Goal: Obtain resource: Obtain resource

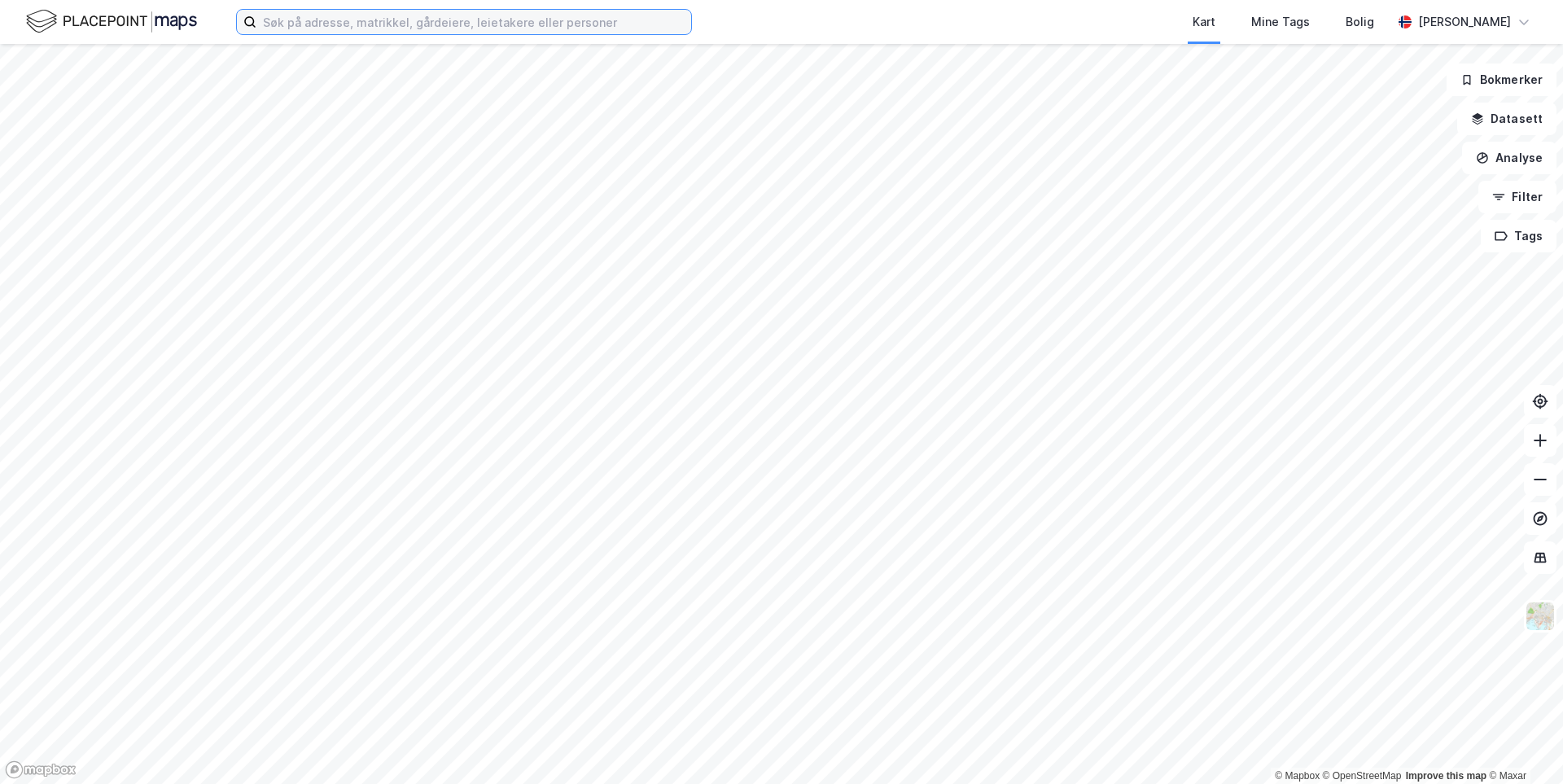
click at [400, 19] on input at bounding box center [474, 22] width 435 height 24
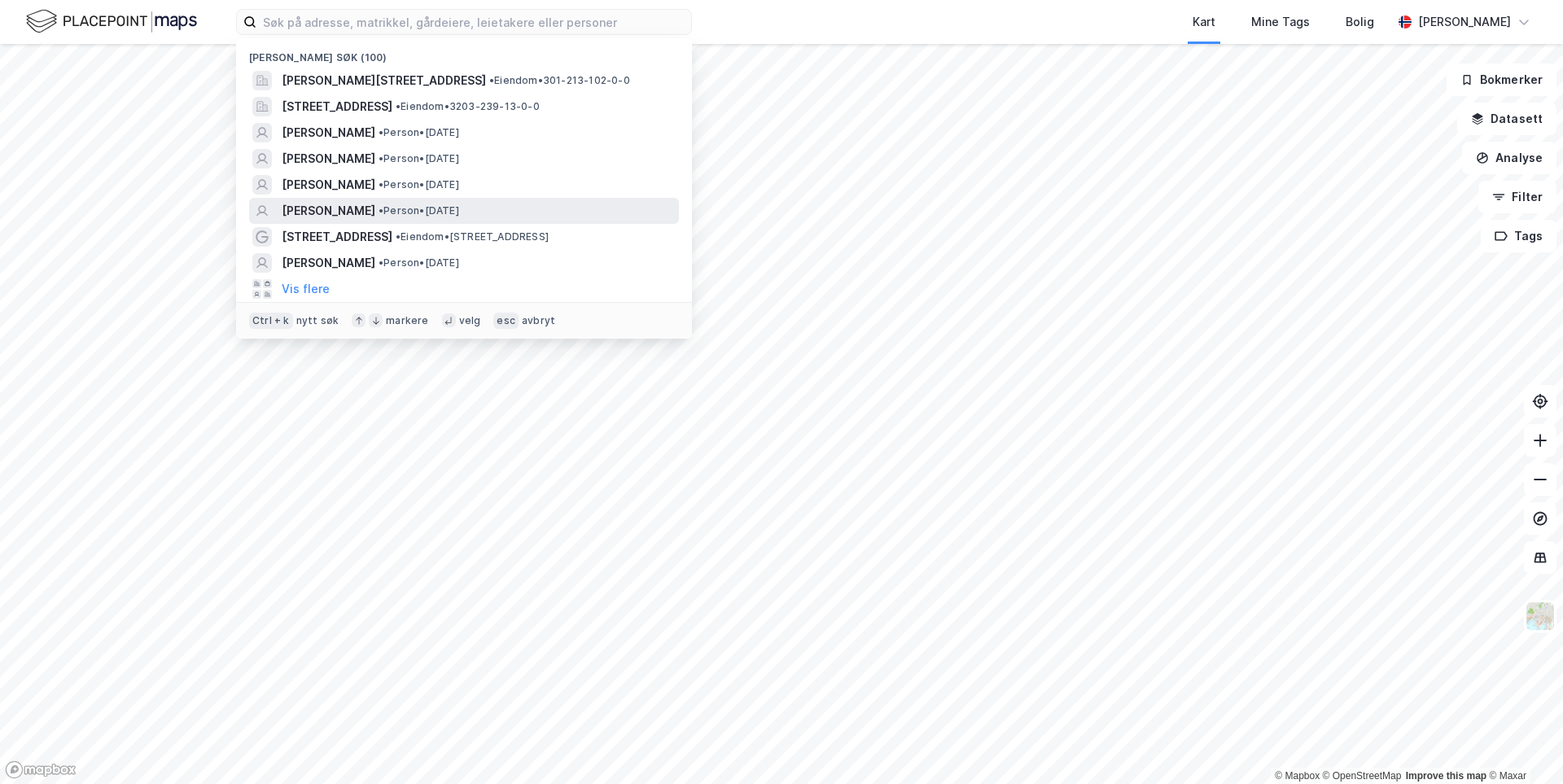
click at [375, 214] on span "[PERSON_NAME]" at bounding box center [328, 210] width 93 height 19
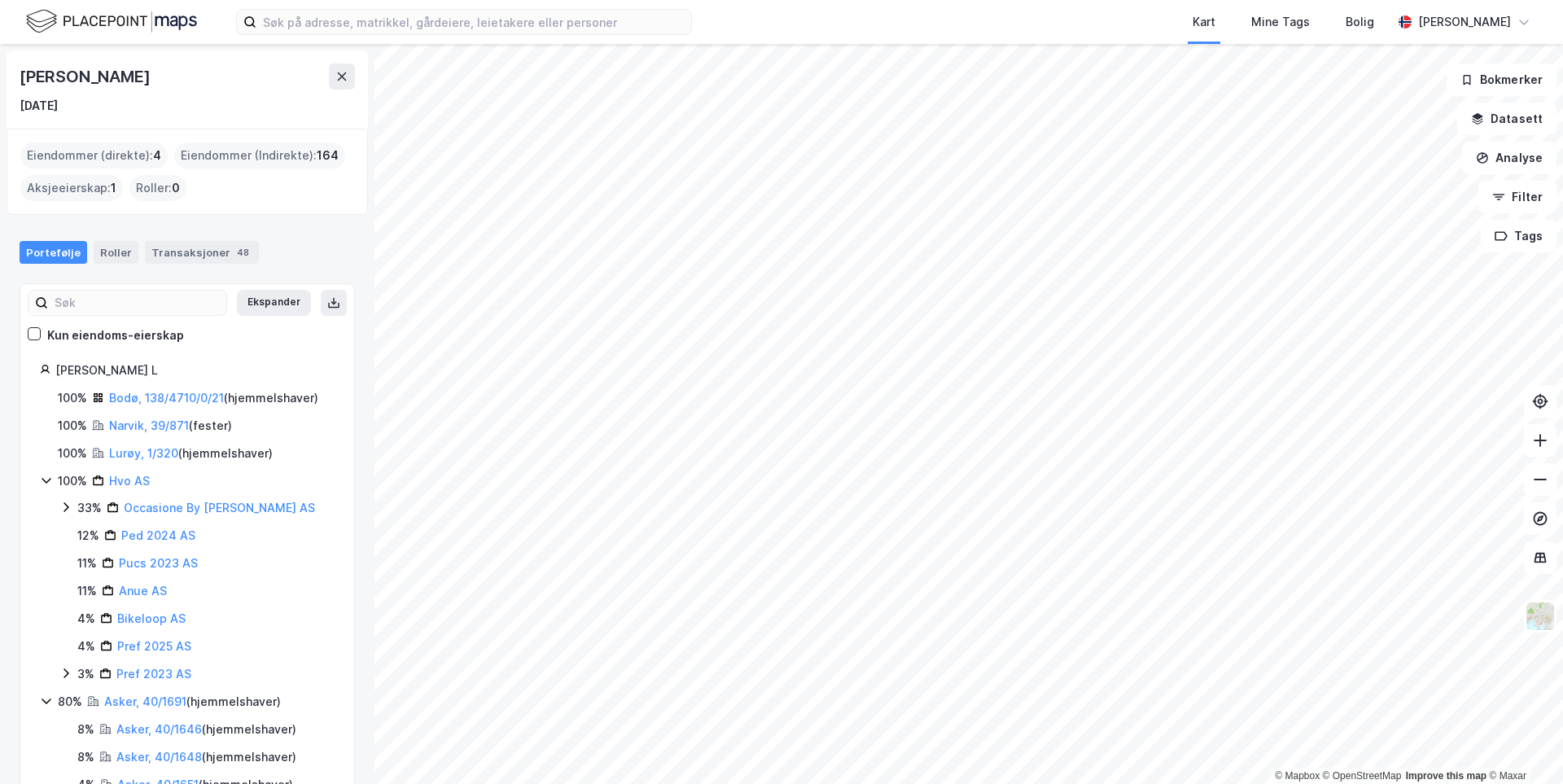
click at [41, 477] on icon at bounding box center [46, 480] width 13 height 13
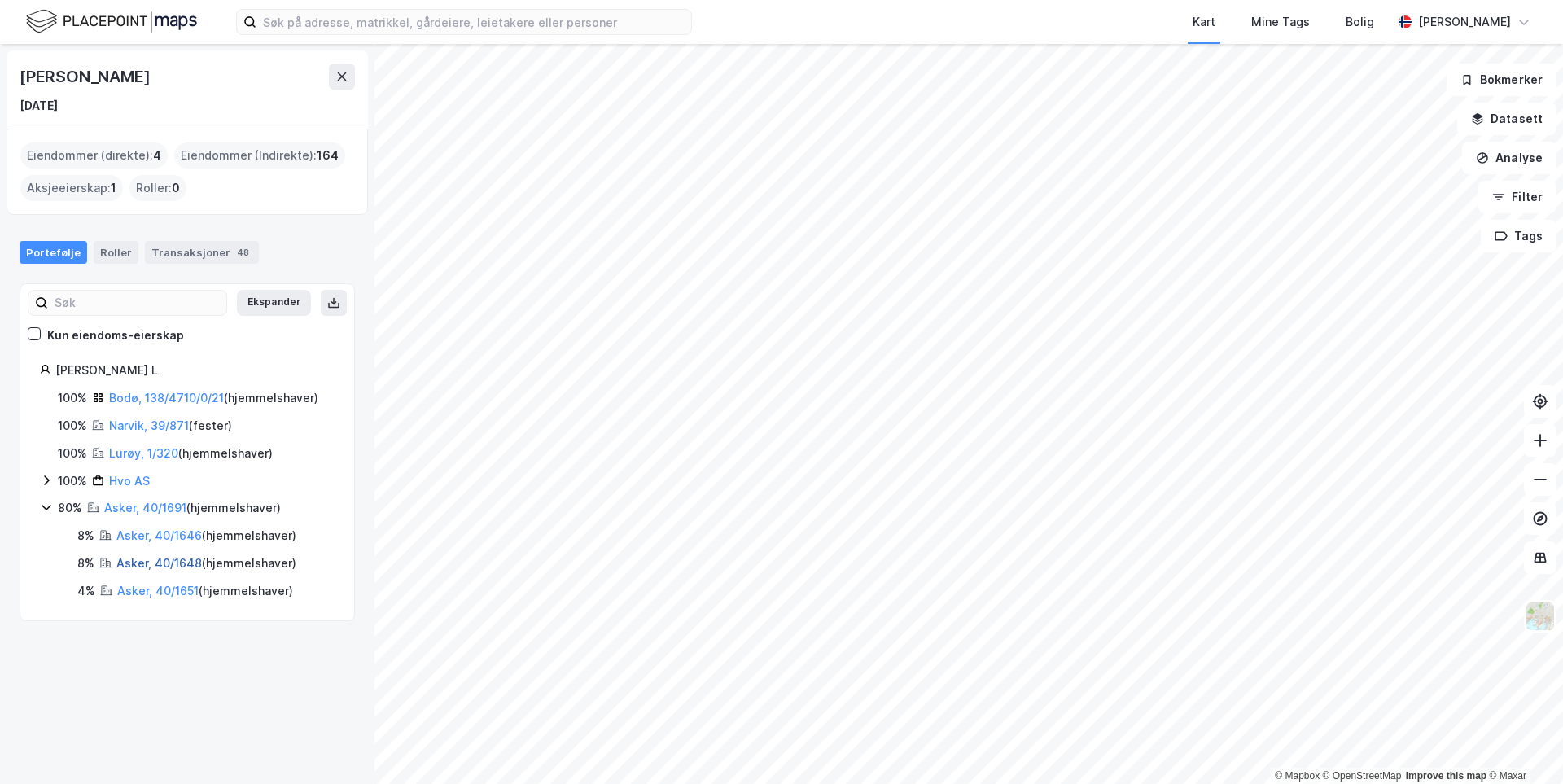
click at [157, 569] on link "Asker, 40/1648" at bounding box center [159, 562] width 85 height 14
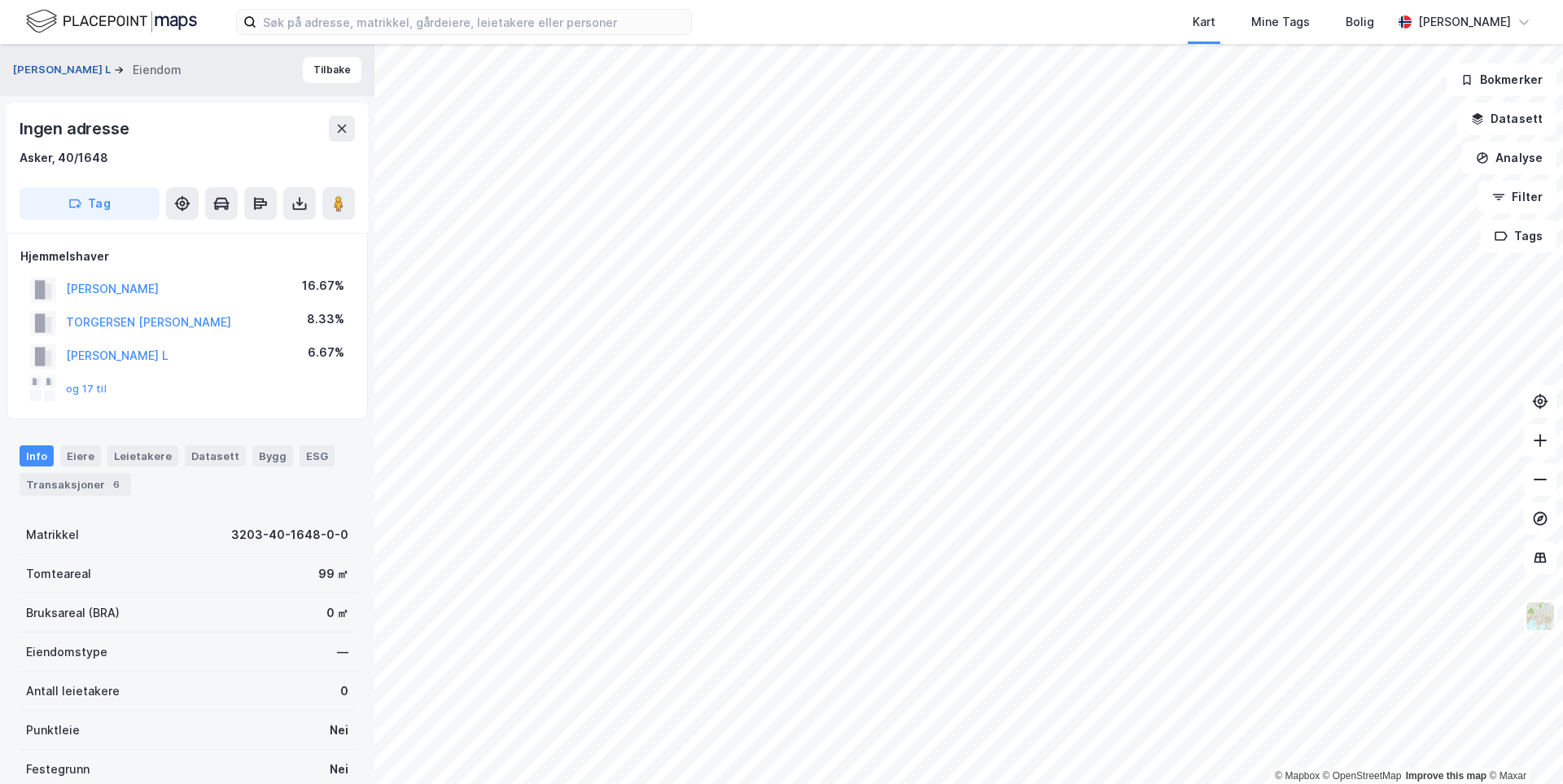
click at [75, 70] on button "[PERSON_NAME] L" at bounding box center [63, 70] width 101 height 17
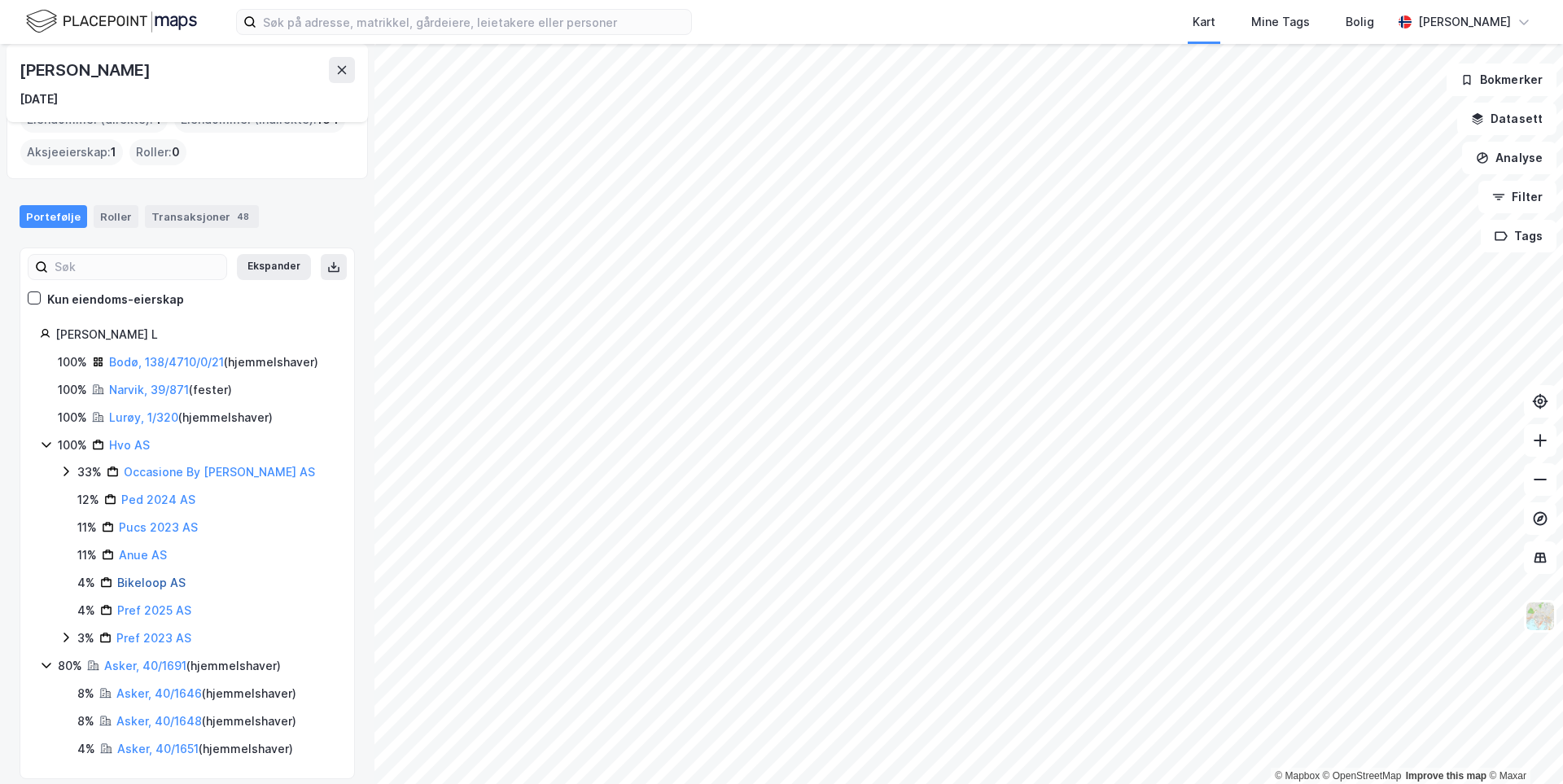
scroll to position [51, 0]
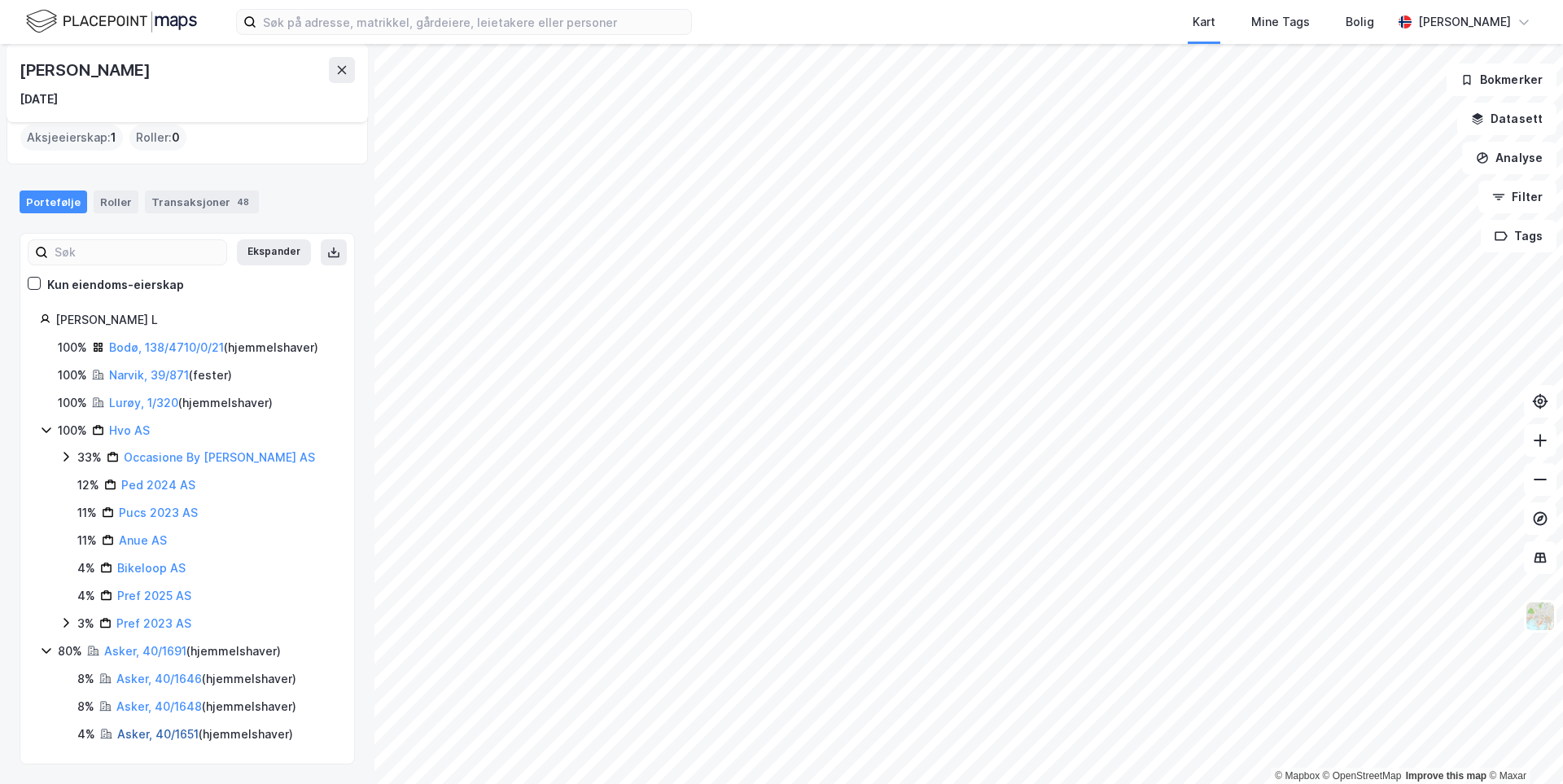
click at [159, 738] on link "Asker, 40/1651" at bounding box center [158, 733] width 81 height 14
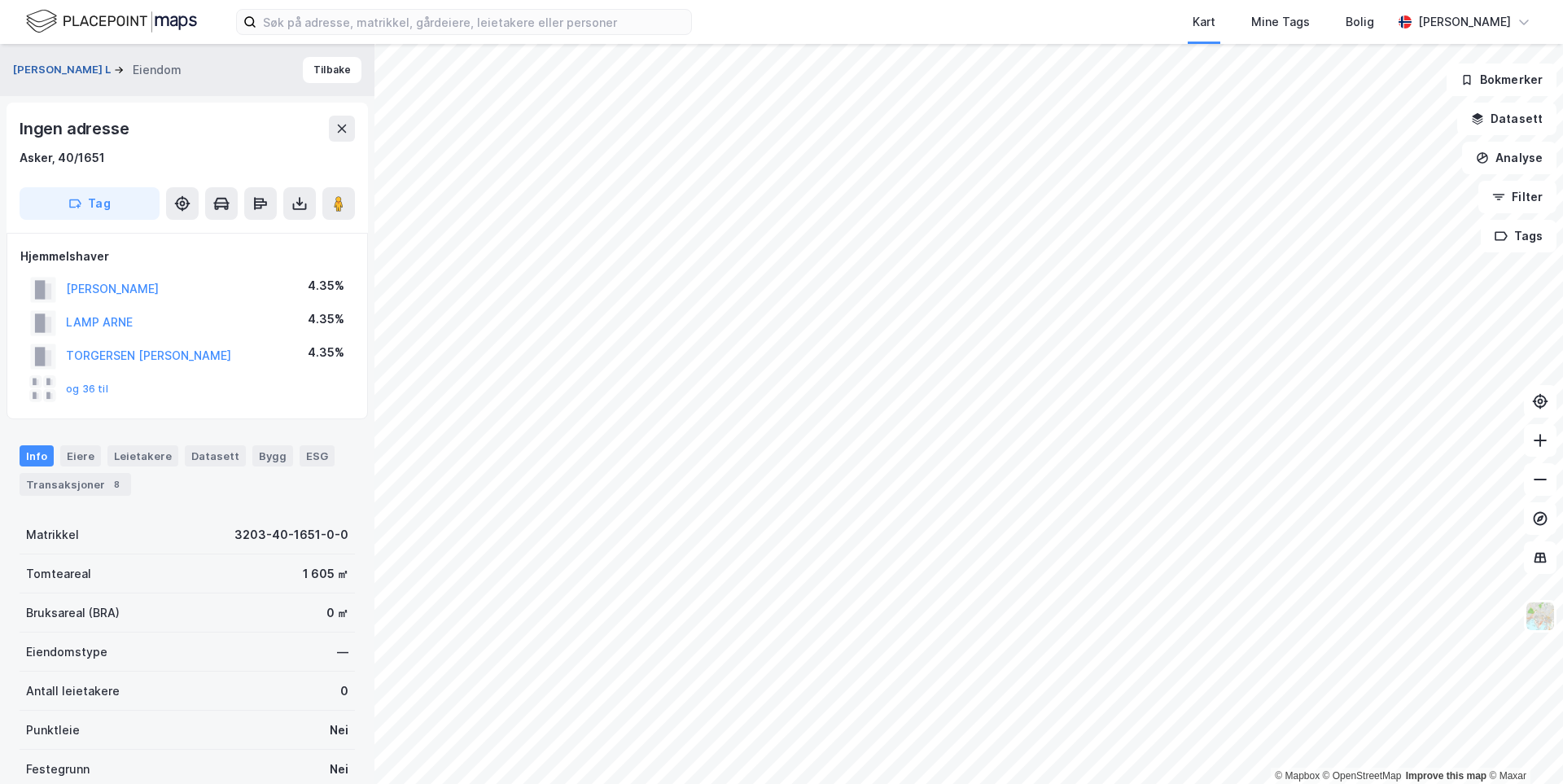
click at [72, 70] on button "[PERSON_NAME] L" at bounding box center [63, 70] width 101 height 17
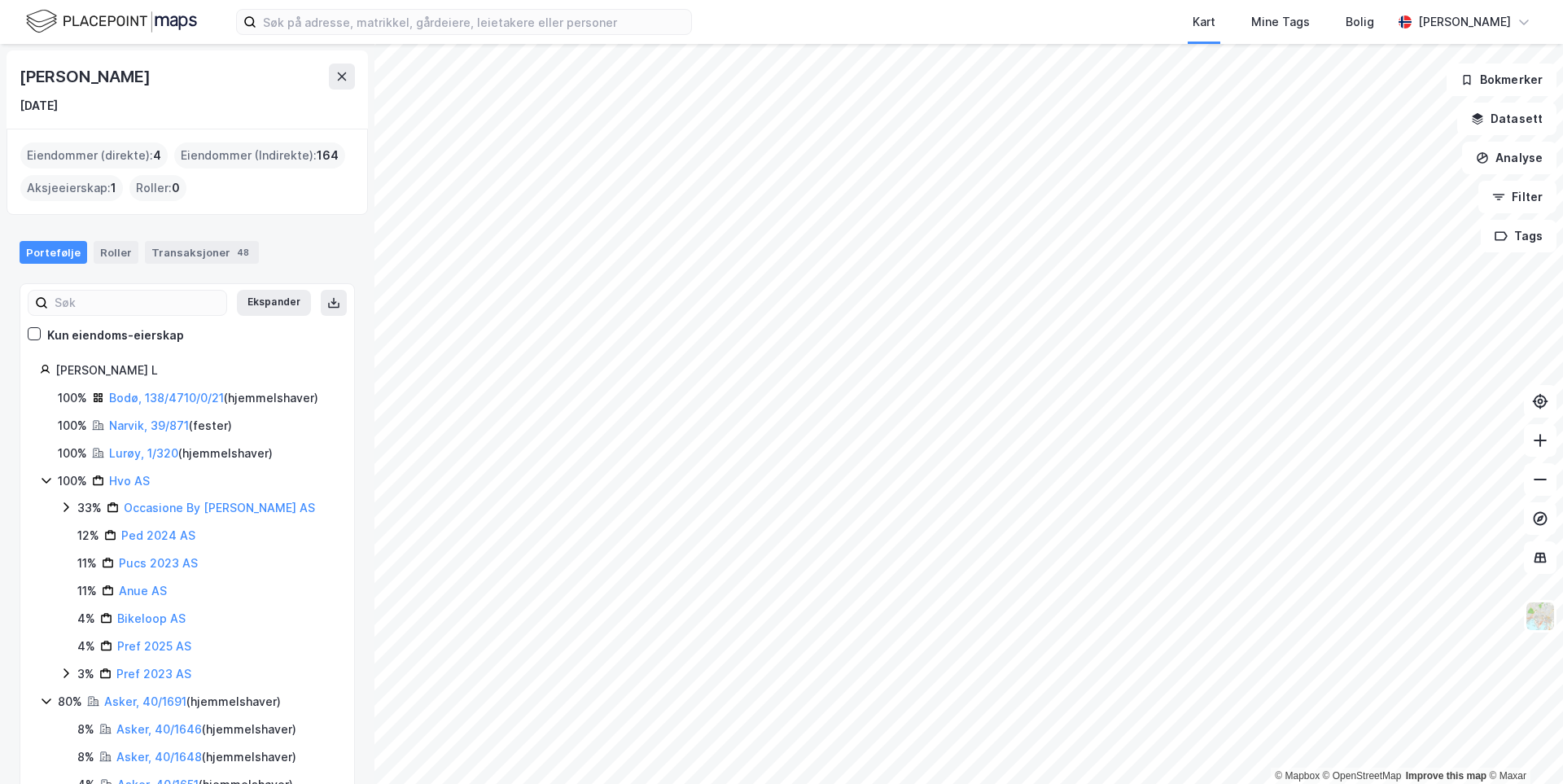
click at [40, 479] on icon at bounding box center [46, 480] width 13 height 13
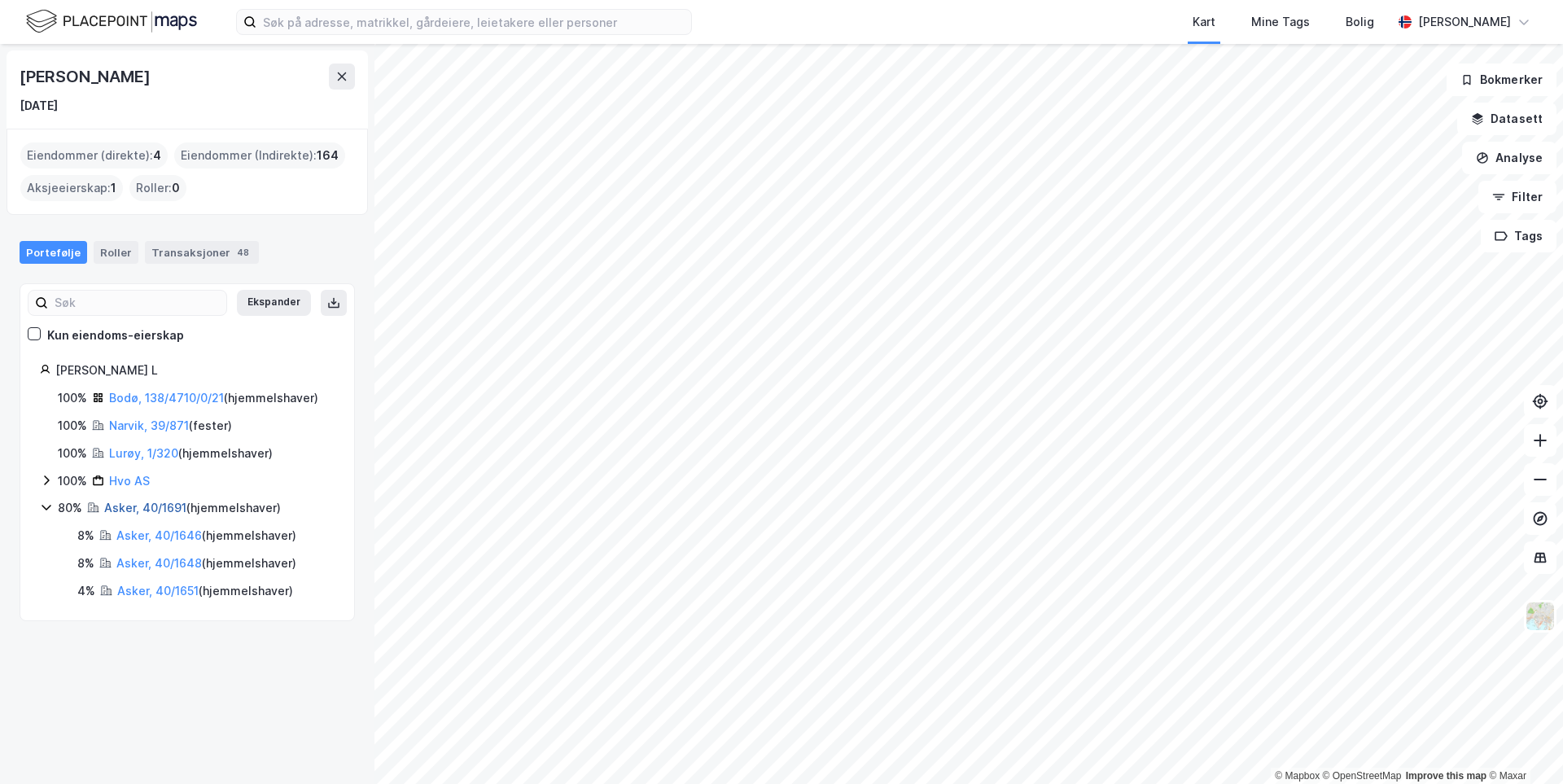
click at [132, 514] on link "Asker, 40/1691" at bounding box center [145, 507] width 82 height 14
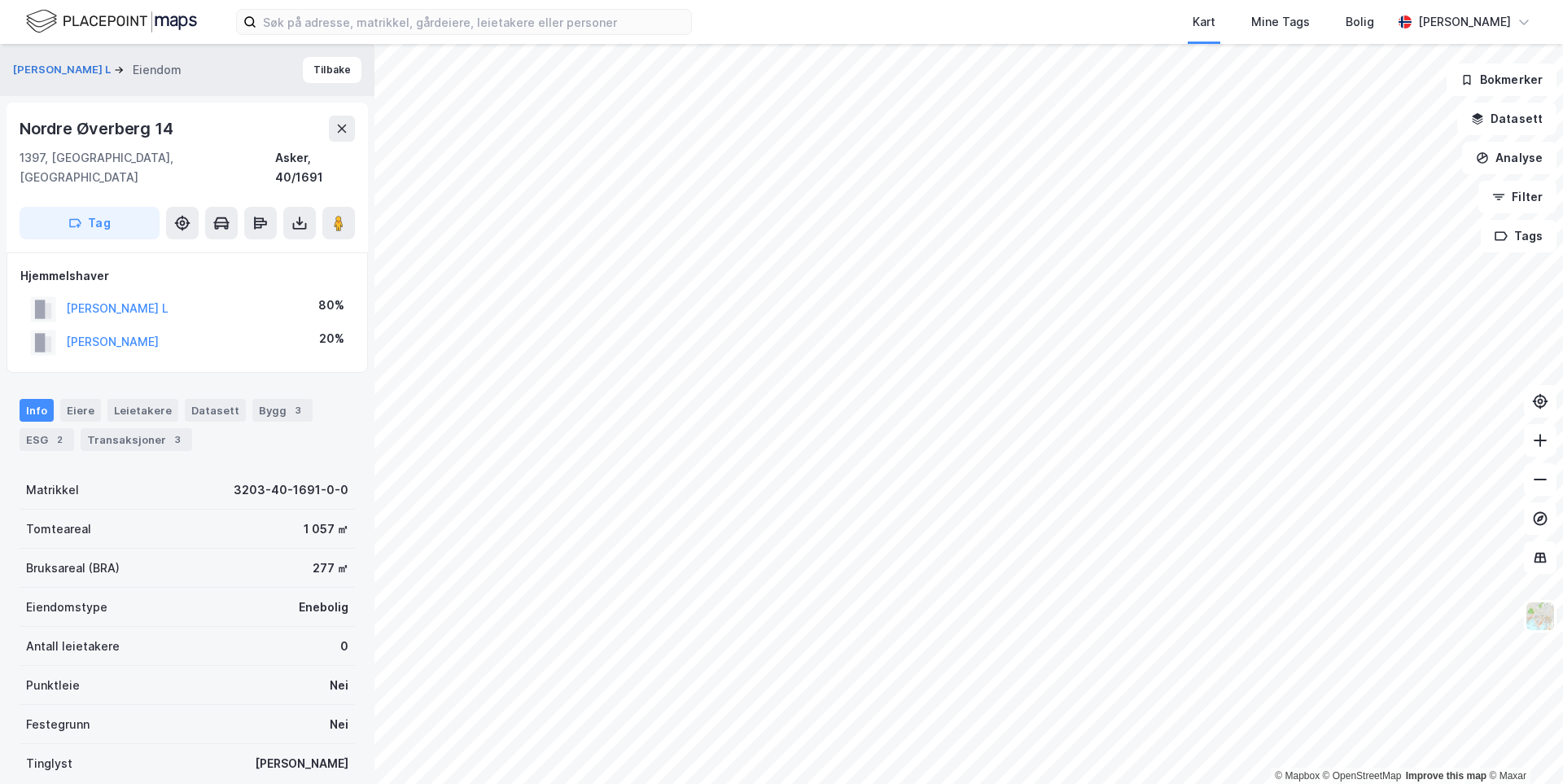
click at [131, 432] on div "Info [PERSON_NAME] Datasett Bygg 3 ESG 2 Transaksjoner 3" at bounding box center [187, 418] width 375 height 78
click at [132, 428] on div "Transaksjoner 3" at bounding box center [136, 439] width 112 height 23
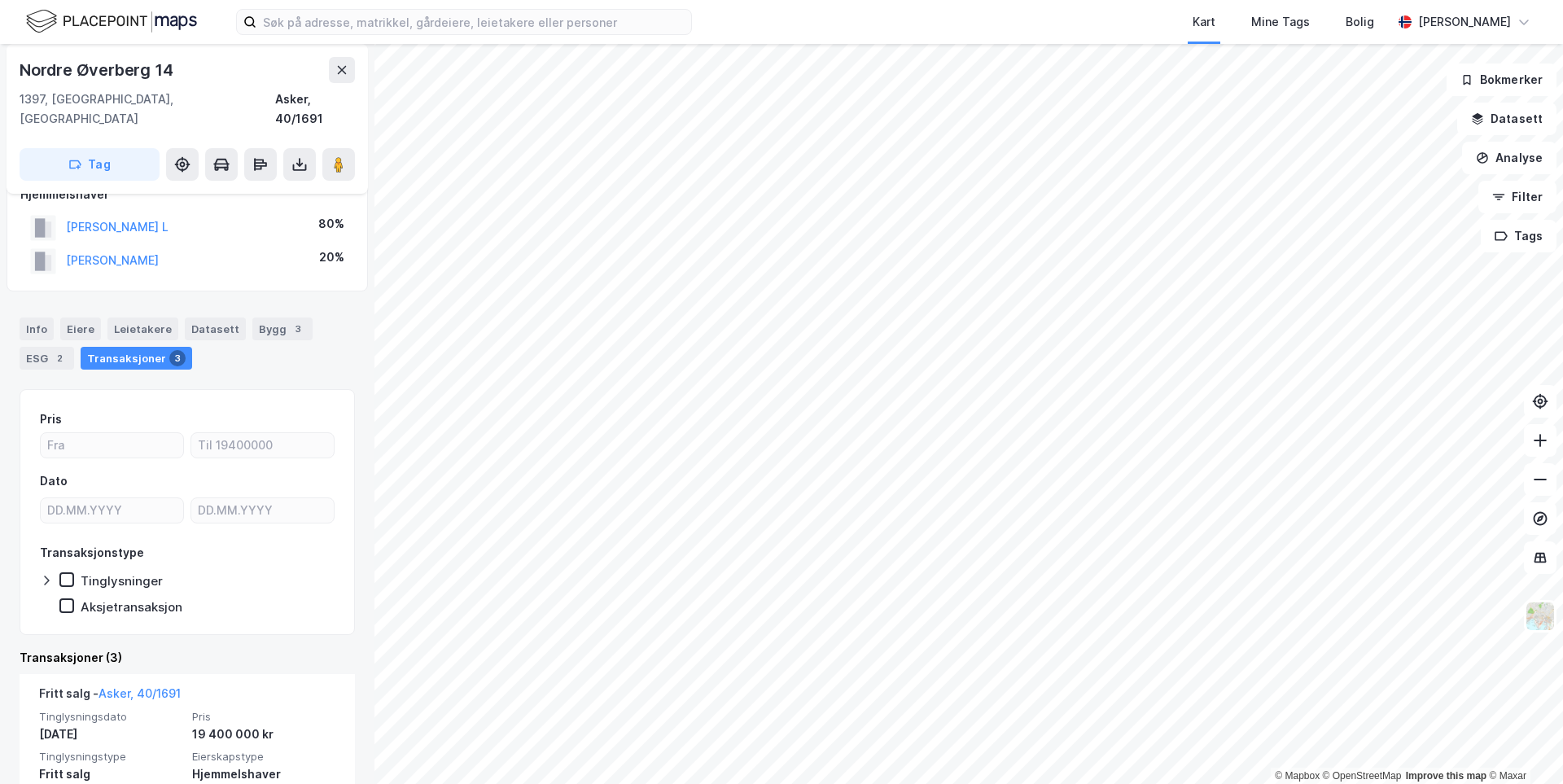
scroll to position [163, 0]
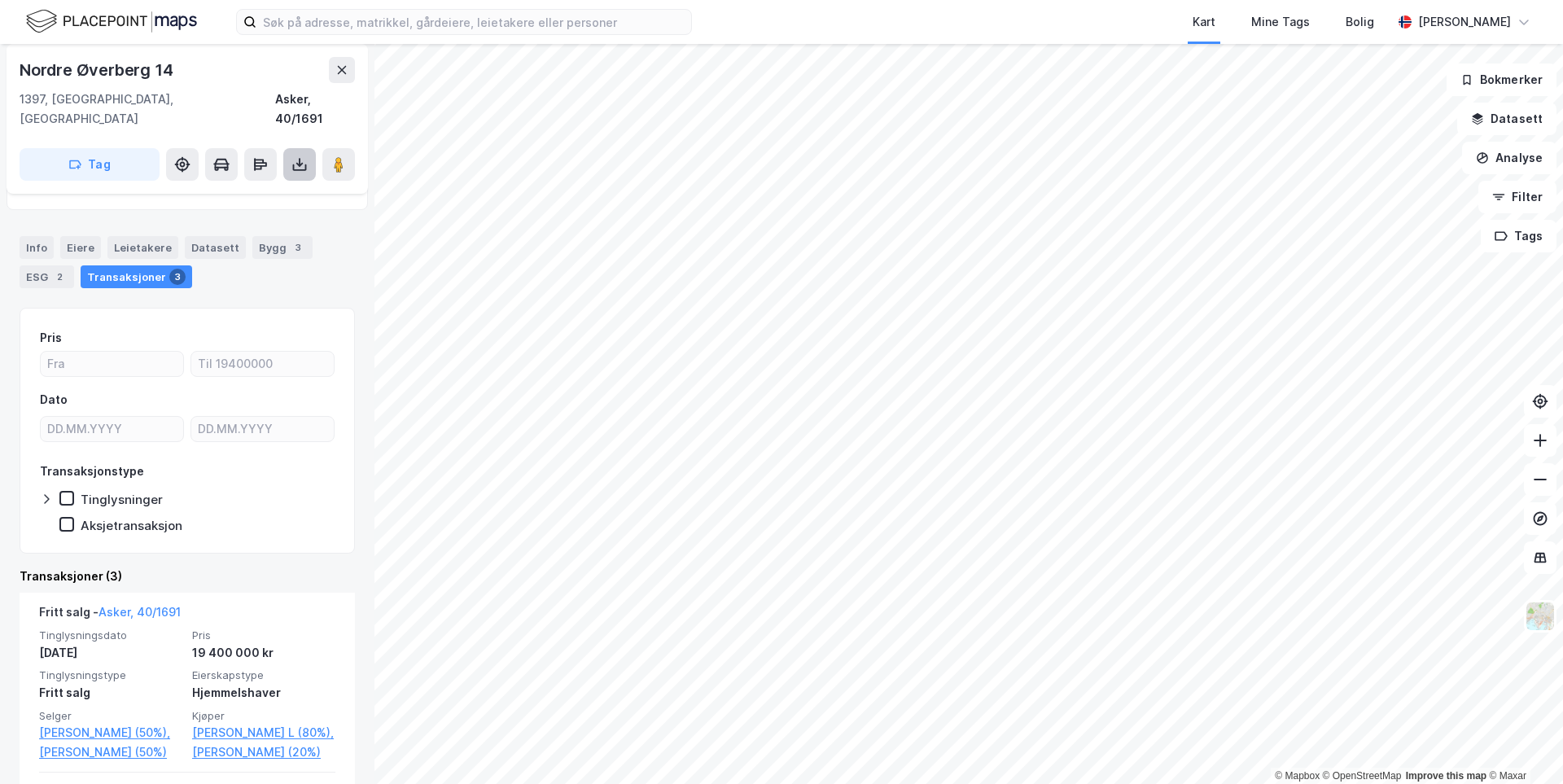
click at [294, 153] on button at bounding box center [299, 164] width 32 height 32
click at [292, 184] on div "Last ned grunnbok" at bounding box center [228, 197] width 173 height 26
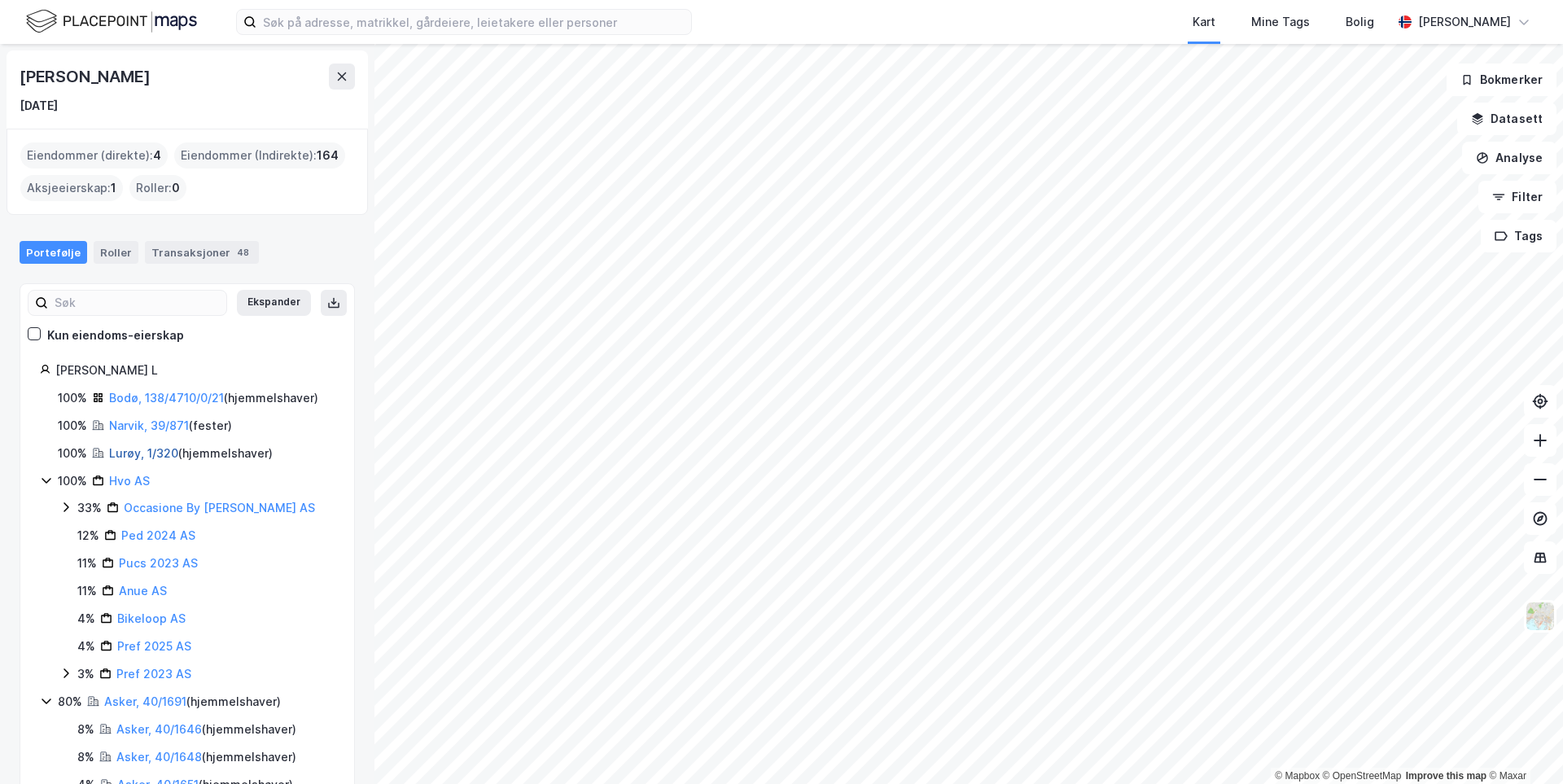
click at [149, 454] on link "Lurøy, 1/320" at bounding box center [143, 452] width 69 height 14
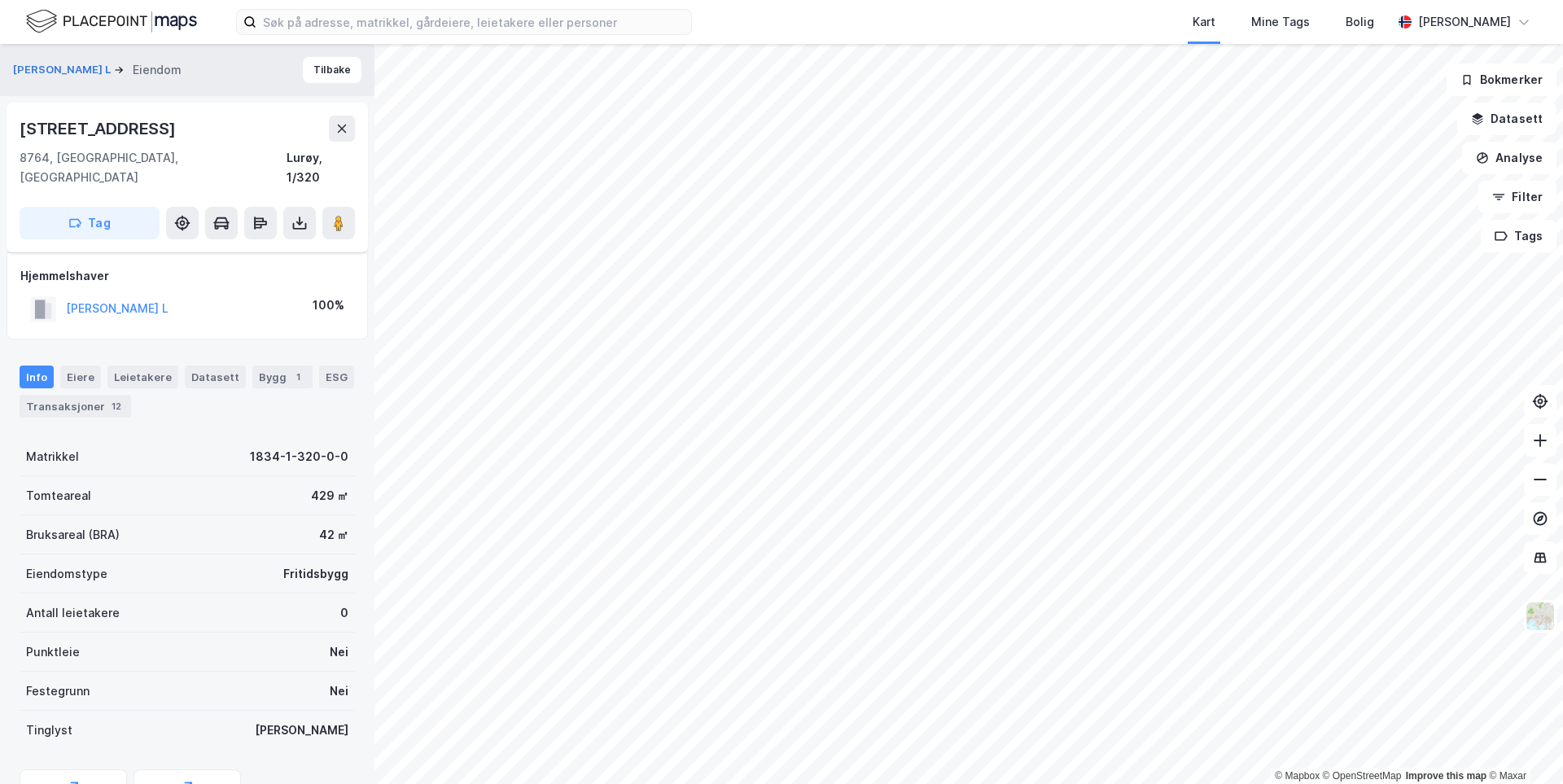
scroll to position [71, 0]
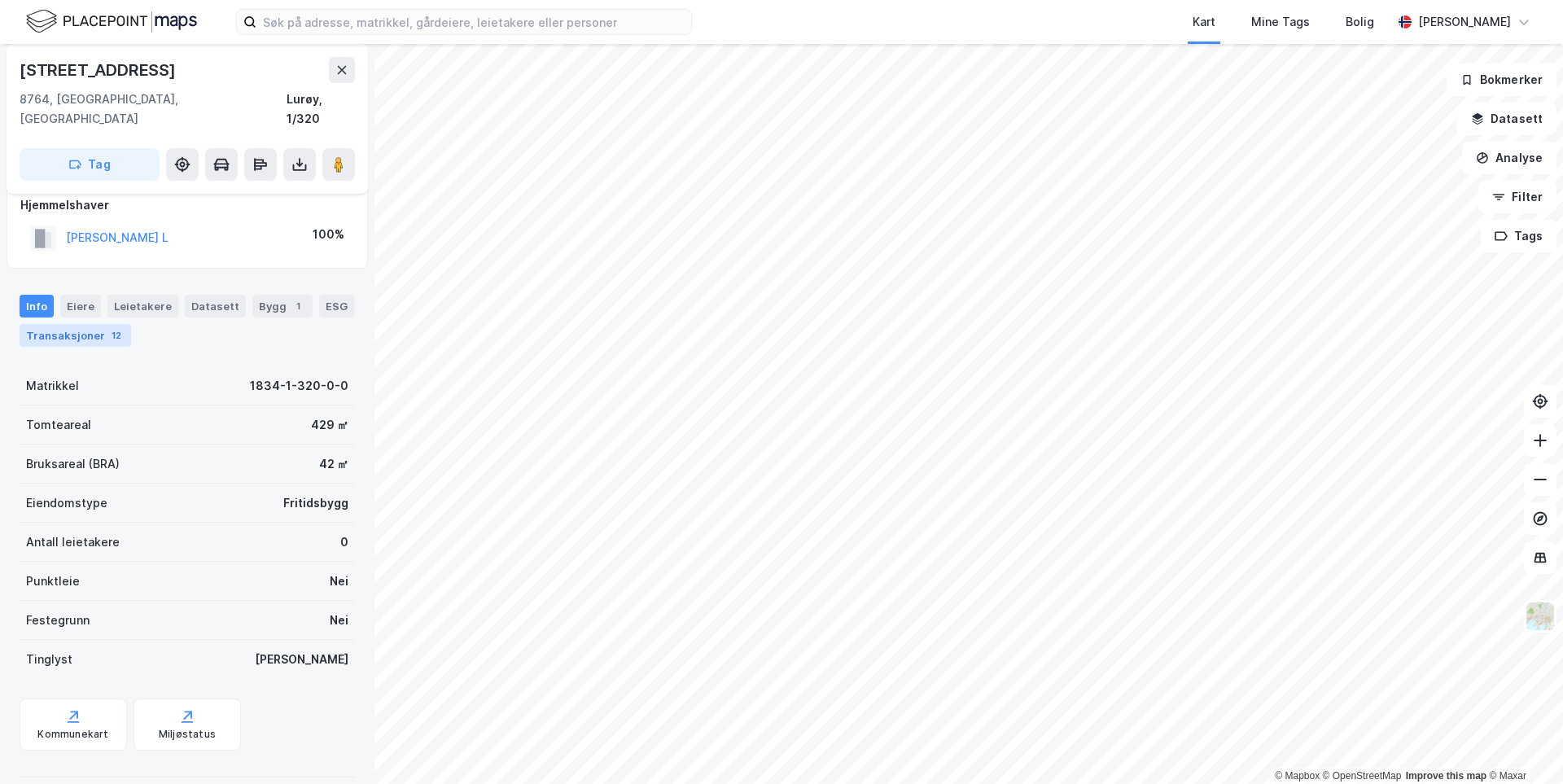
click at [72, 324] on div "Transaksjoner 12" at bounding box center [75, 335] width 112 height 23
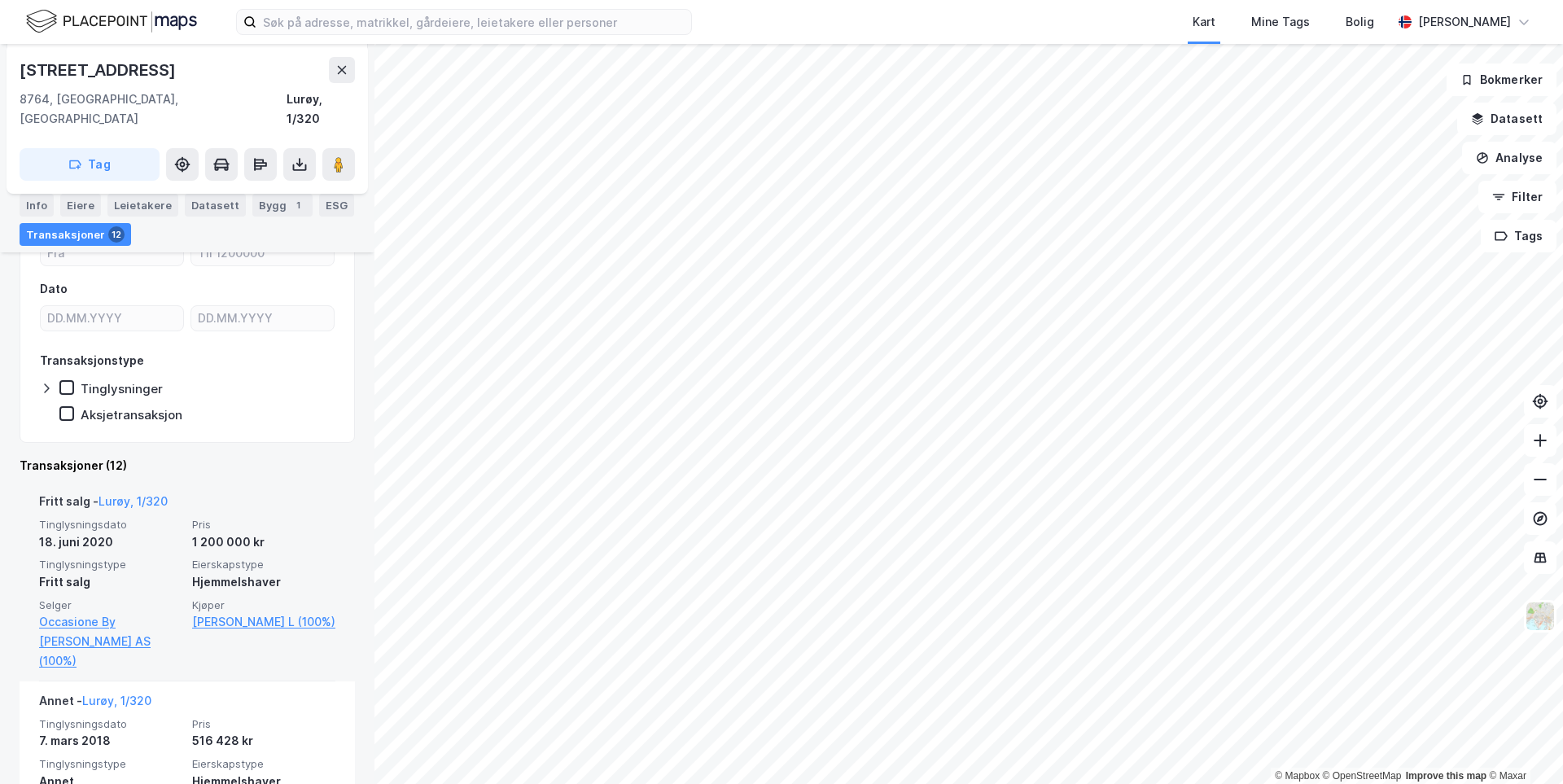
scroll to position [244, 0]
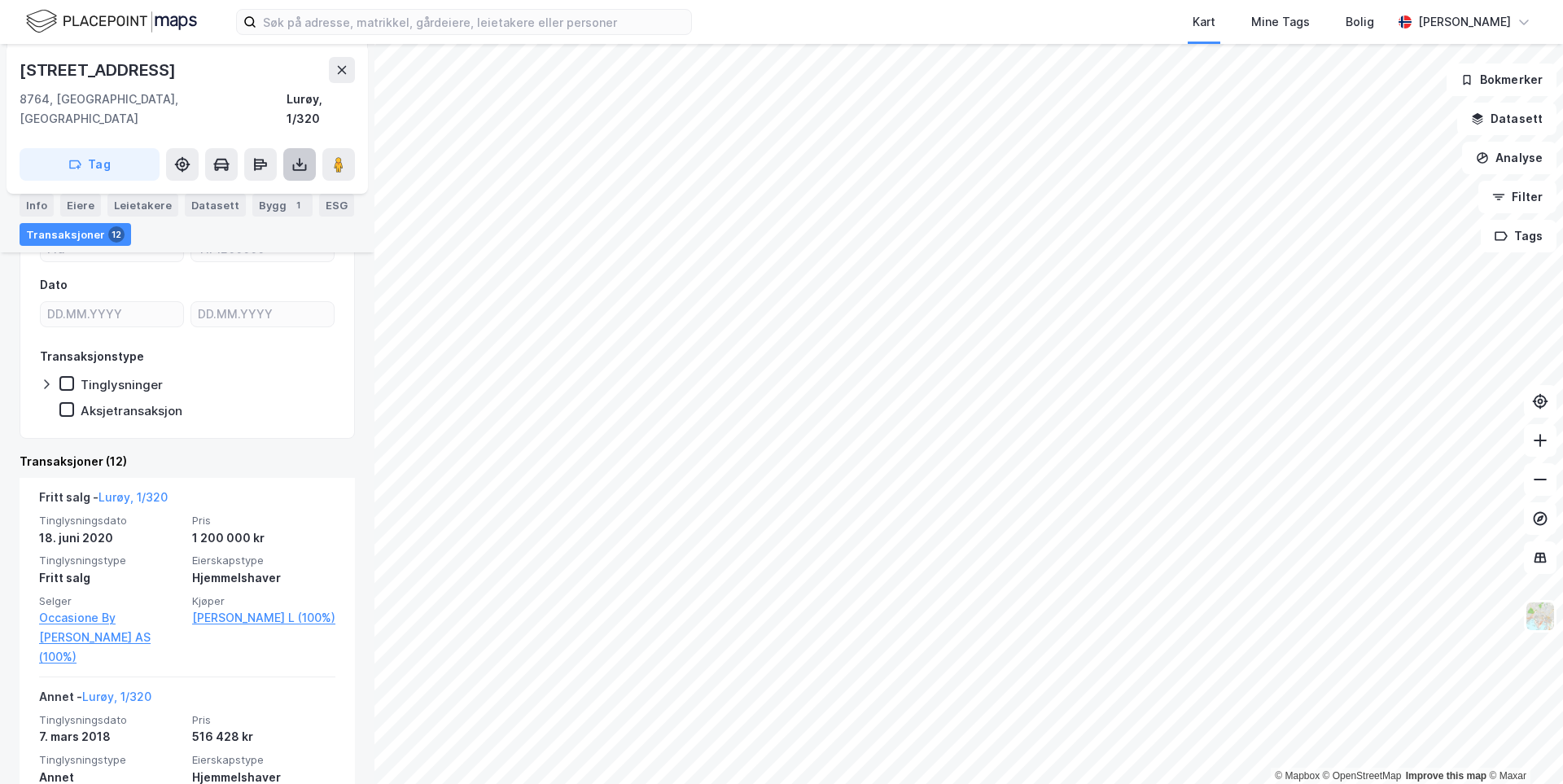
click at [294, 156] on button at bounding box center [299, 164] width 32 height 32
click at [282, 184] on div "Last ned grunnbok" at bounding box center [228, 197] width 173 height 26
